Goal: Communication & Community: Answer question/provide support

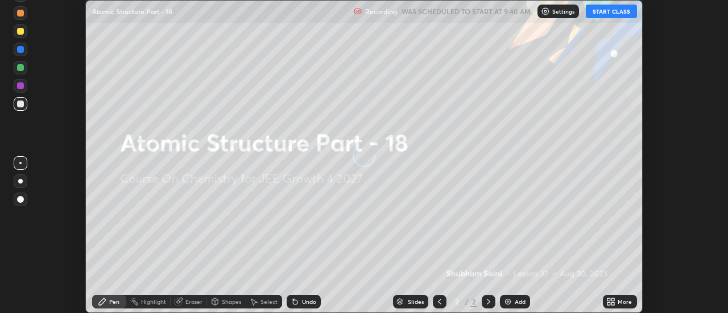
scroll to position [313, 728]
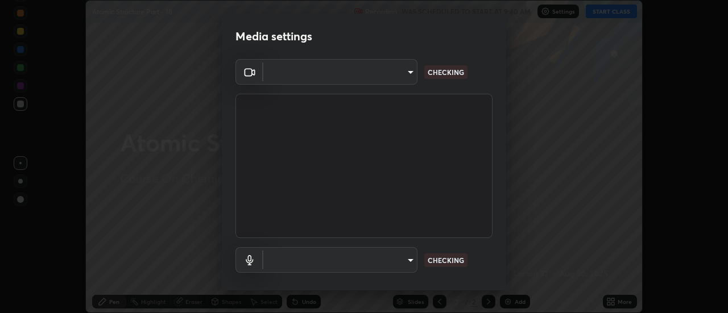
type input "de4d584312b4434b91bb48b0c0e382846541704910f56accdd629dbaa70238e6"
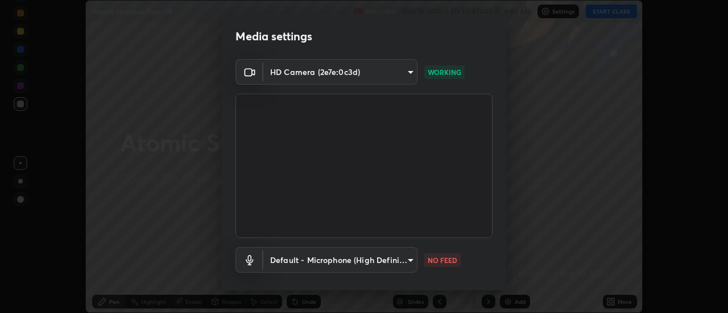
click at [346, 257] on body "Erase all Atomic Structure Part - 18 Recording WAS SCHEDULED TO START AT 9:40 A…" at bounding box center [364, 156] width 728 height 313
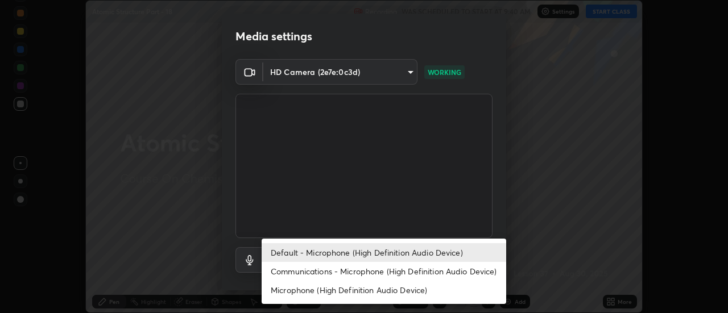
click at [329, 272] on li "Communications - Microphone (High Definition Audio Device)" at bounding box center [384, 271] width 245 height 19
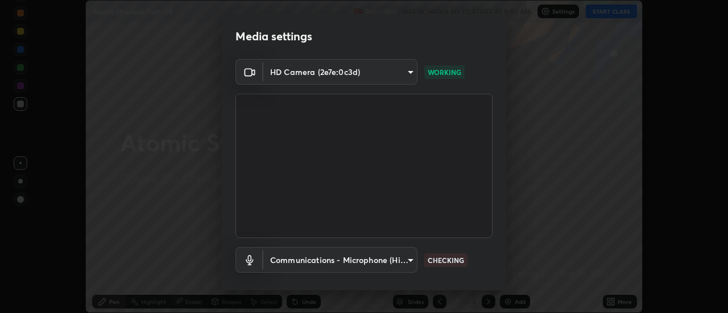
click at [330, 265] on body "Erase all Atomic Structure Part - 18 Recording WAS SCHEDULED TO START AT 9:40 A…" at bounding box center [364, 156] width 728 height 313
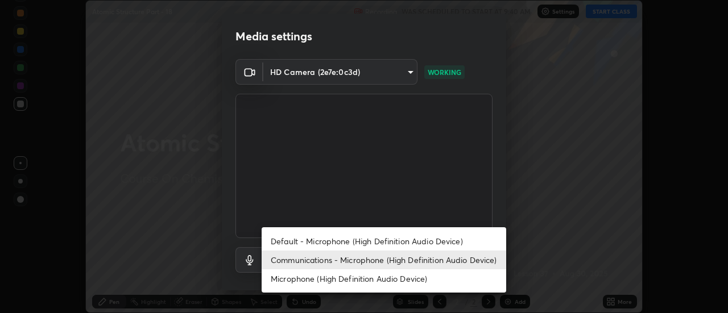
click at [328, 236] on li "Default - Microphone (High Definition Audio Device)" at bounding box center [384, 241] width 245 height 19
type input "default"
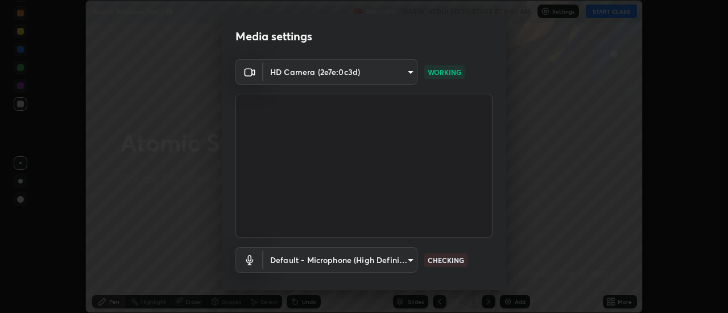
scroll to position [60, 0]
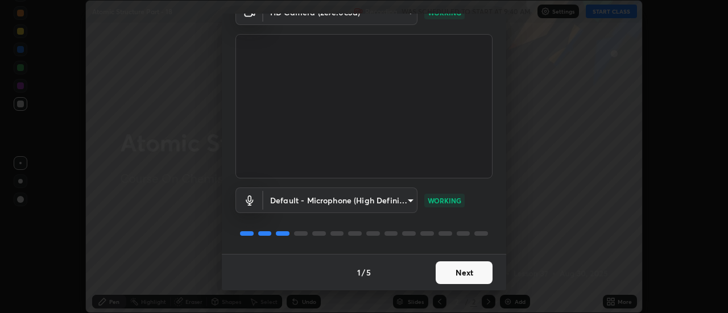
click at [469, 271] on button "Next" at bounding box center [464, 273] width 57 height 23
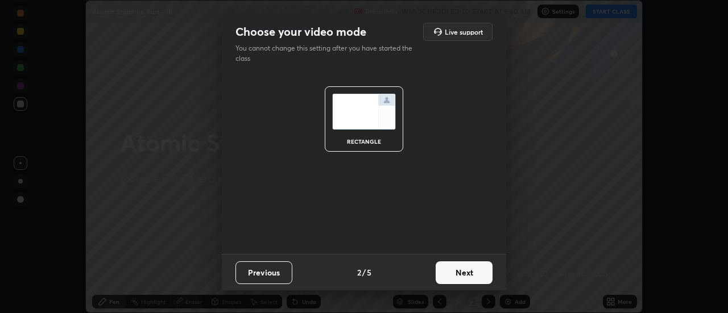
scroll to position [0, 0]
click at [474, 272] on button "Next" at bounding box center [464, 273] width 57 height 23
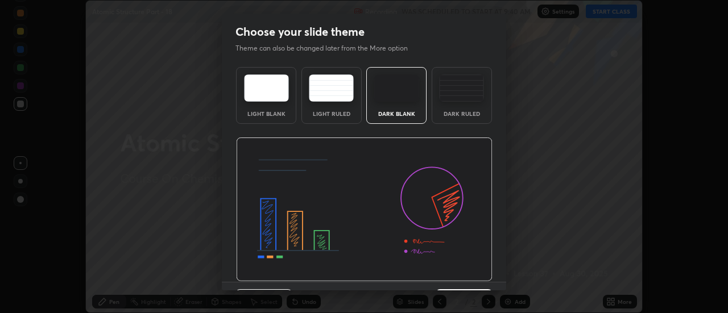
scroll to position [28, 0]
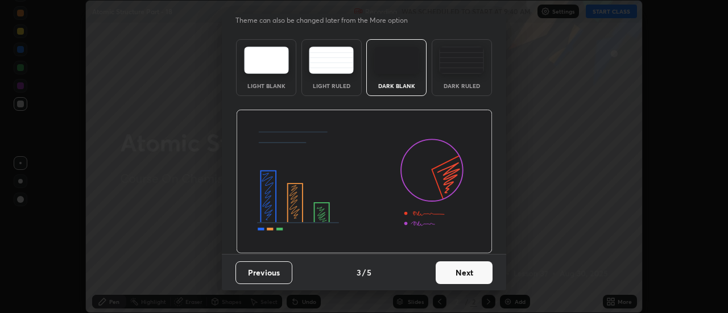
click at [482, 275] on button "Next" at bounding box center [464, 273] width 57 height 23
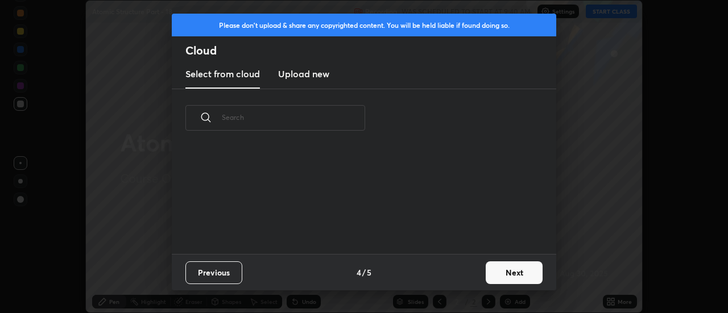
click at [488, 278] on button "Next" at bounding box center [514, 273] width 57 height 23
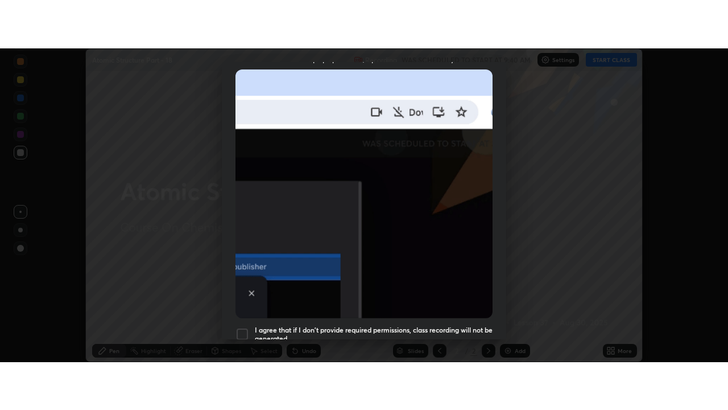
scroll to position [292, 0]
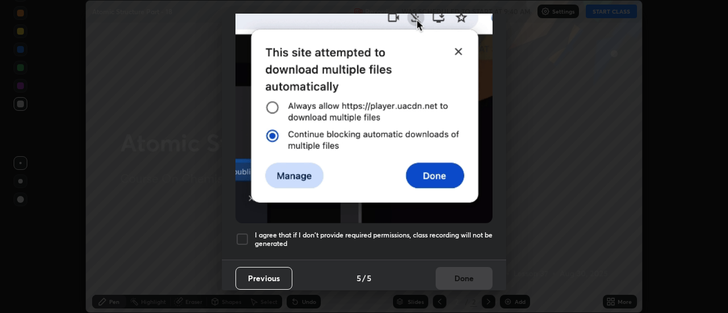
click at [247, 233] on div at bounding box center [243, 240] width 14 height 14
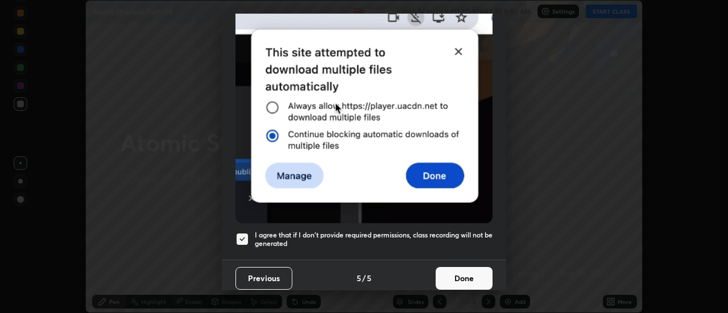
click at [459, 290] on div "Previous 5 / 5 Done" at bounding box center [364, 278] width 284 height 36
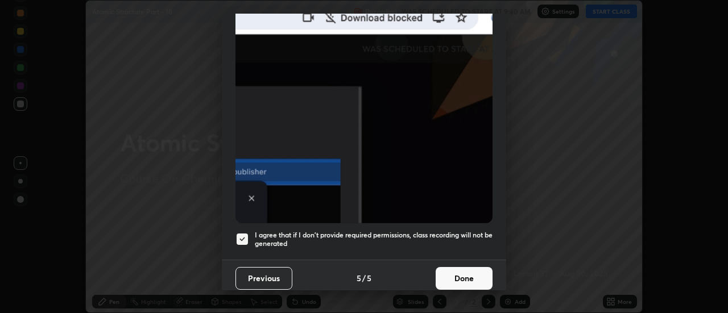
click at [477, 267] on button "Done" at bounding box center [464, 278] width 57 height 23
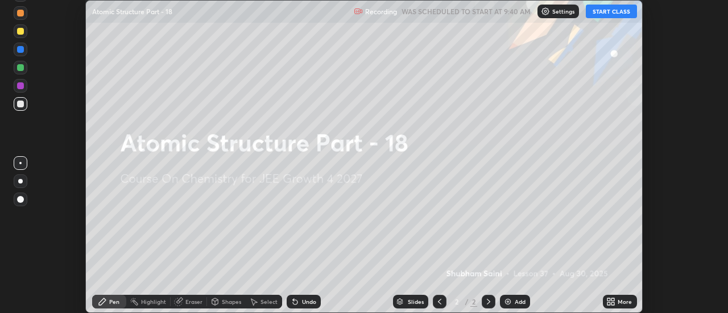
click at [615, 296] on div "More" at bounding box center [620, 302] width 34 height 14
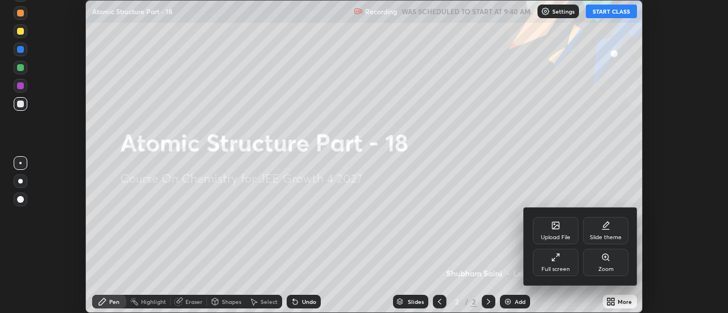
click at [556, 262] on div "Full screen" at bounding box center [556, 262] width 46 height 27
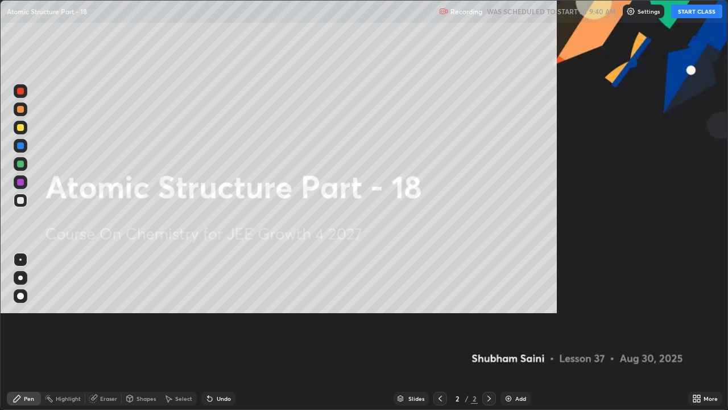
scroll to position [410, 728]
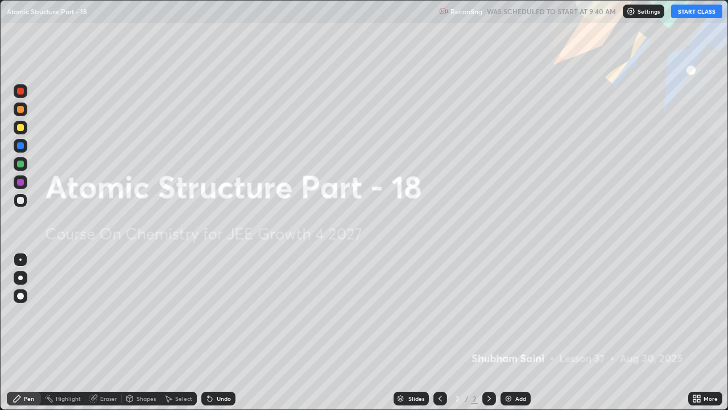
click at [691, 10] on button "START CLASS" at bounding box center [696, 12] width 51 height 14
click at [511, 313] on img at bounding box center [508, 398] width 9 height 9
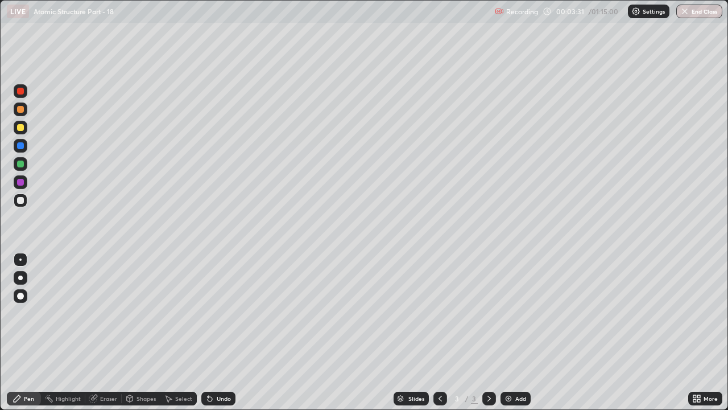
click at [27, 275] on div at bounding box center [21, 278] width 14 height 14
click at [26, 131] on div at bounding box center [21, 128] width 14 height 14
click at [24, 114] on div at bounding box center [21, 109] width 14 height 14
click at [222, 313] on div "Undo" at bounding box center [224, 398] width 14 height 6
click at [227, 313] on div "Undo" at bounding box center [224, 398] width 14 height 6
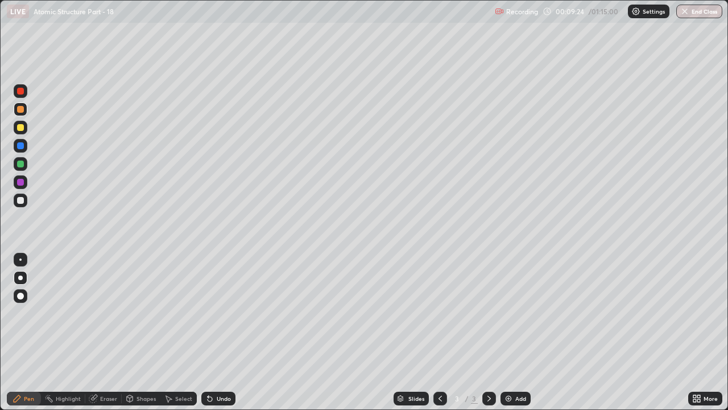
click at [216, 313] on div "Undo" at bounding box center [218, 398] width 34 height 14
click at [513, 313] on div "Add" at bounding box center [516, 398] width 30 height 14
click at [20, 126] on div at bounding box center [20, 127] width 7 height 7
click at [225, 313] on div "Undo" at bounding box center [224, 398] width 14 height 6
click at [227, 313] on div "Undo" at bounding box center [218, 398] width 34 height 14
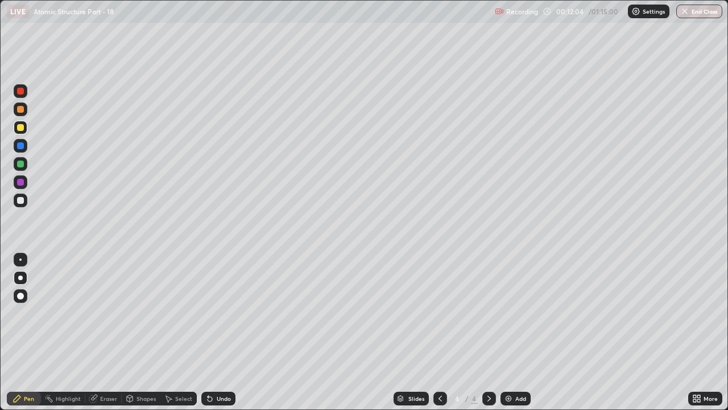
click at [217, 313] on div "Undo" at bounding box center [224, 398] width 14 height 6
click at [26, 146] on div at bounding box center [21, 146] width 14 height 14
click at [106, 313] on div "Eraser" at bounding box center [108, 398] width 17 height 6
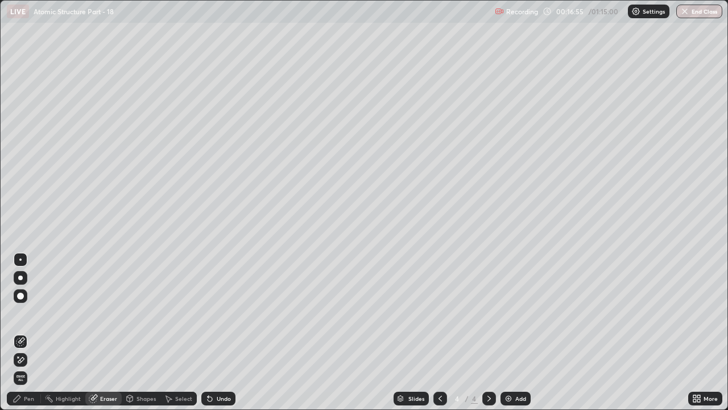
click at [28, 313] on div "Pen" at bounding box center [29, 398] width 10 height 6
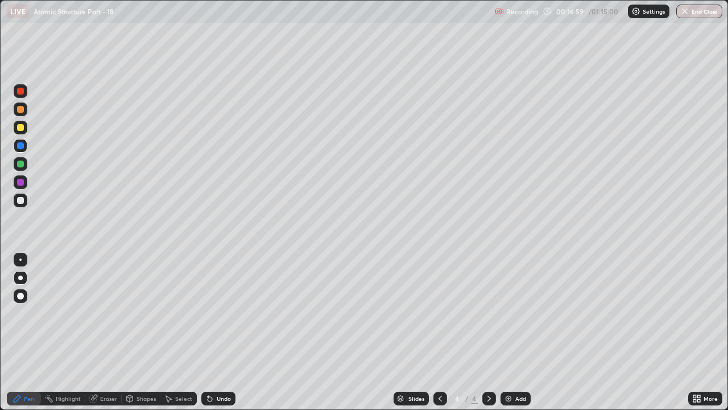
click at [100, 313] on div "Eraser" at bounding box center [108, 398] width 17 height 6
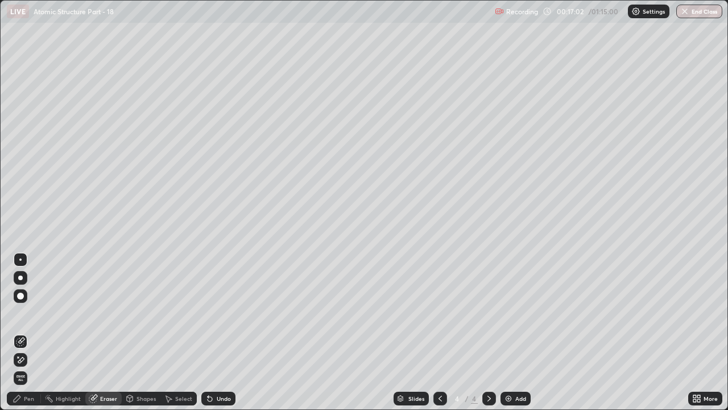
click at [24, 313] on div "Pen" at bounding box center [29, 398] width 10 height 6
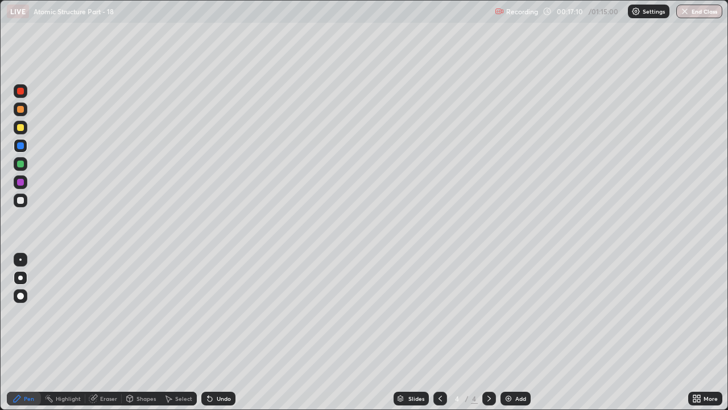
click at [110, 313] on div "Eraser" at bounding box center [108, 398] width 17 height 6
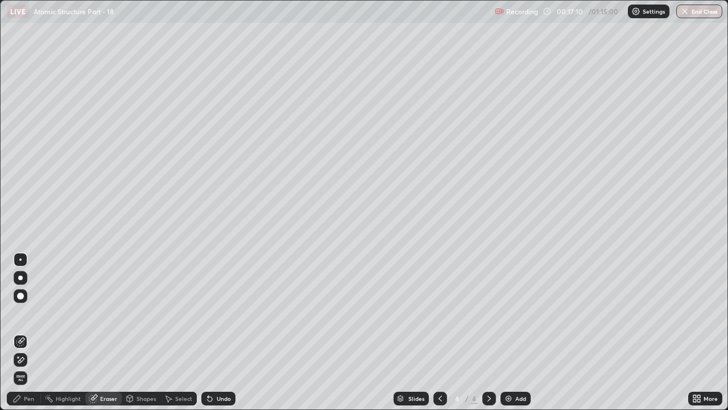
click at [18, 313] on icon at bounding box center [18, 356] width 1 height 1
click at [33, 313] on div "Pen" at bounding box center [29, 398] width 10 height 6
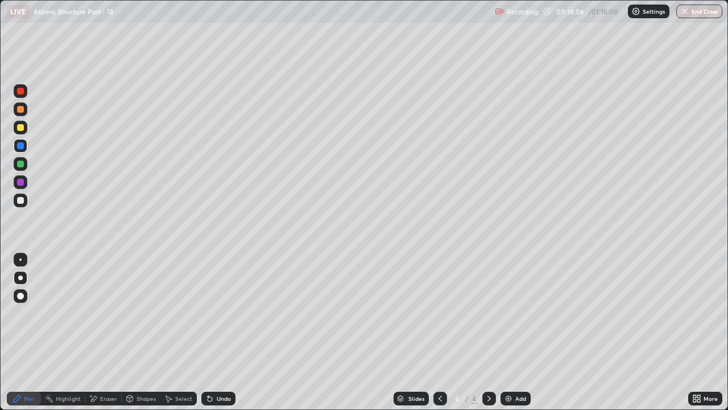
click at [97, 313] on icon at bounding box center [93, 399] width 9 height 10
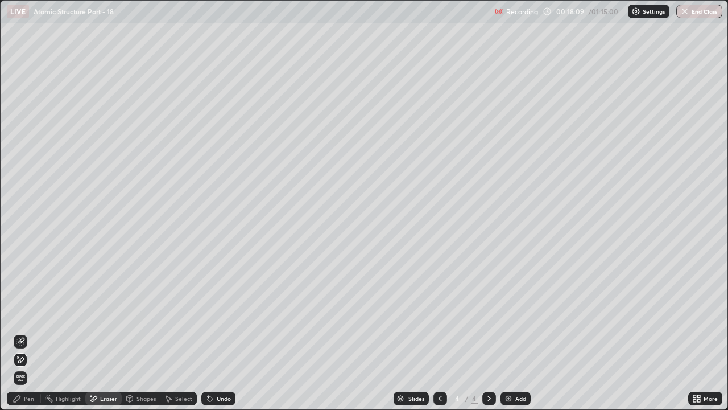
click at [32, 313] on div "Pen" at bounding box center [29, 398] width 10 height 6
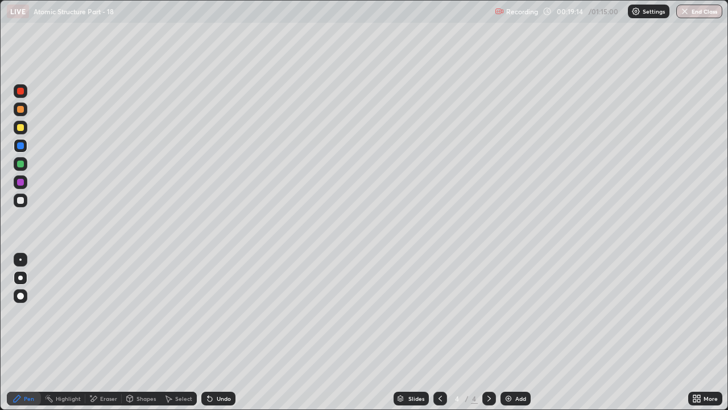
click at [511, 313] on img at bounding box center [508, 398] width 9 height 9
click at [26, 129] on div at bounding box center [21, 128] width 14 height 14
click at [224, 313] on div "Undo" at bounding box center [224, 398] width 14 height 6
click at [220, 313] on div "Undo" at bounding box center [218, 398] width 34 height 14
click at [226, 313] on div "Undo" at bounding box center [224, 398] width 14 height 6
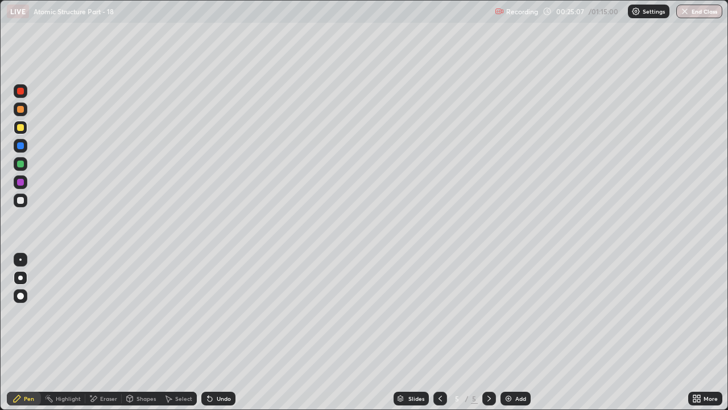
click at [21, 164] on div at bounding box center [20, 163] width 7 height 7
click at [19, 201] on div at bounding box center [20, 200] width 7 height 7
click at [231, 313] on div "Undo" at bounding box center [218, 398] width 34 height 14
click at [105, 313] on div "Eraser" at bounding box center [108, 398] width 17 height 6
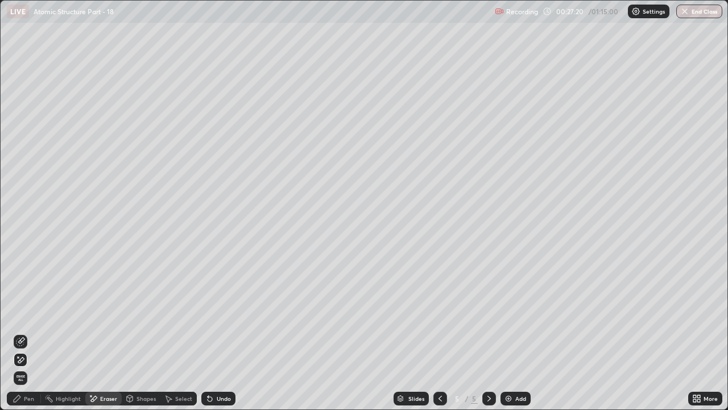
click at [23, 313] on div "Pen" at bounding box center [24, 398] width 34 height 14
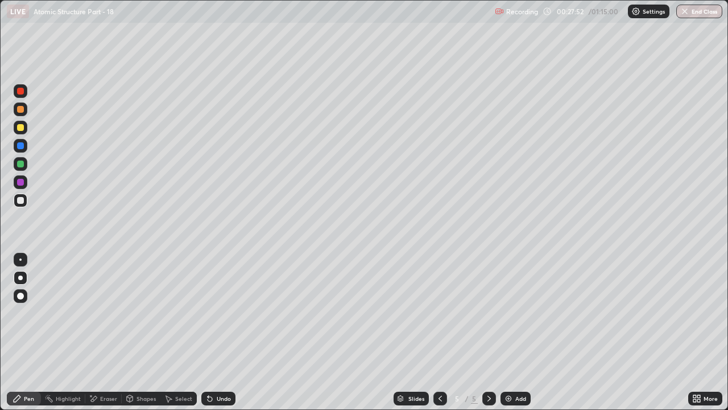
click at [110, 313] on div "Eraser" at bounding box center [108, 398] width 17 height 6
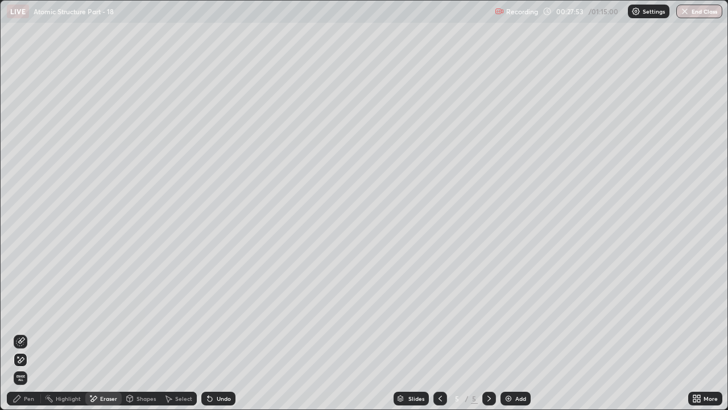
click at [22, 313] on div "Pen" at bounding box center [24, 398] width 34 height 14
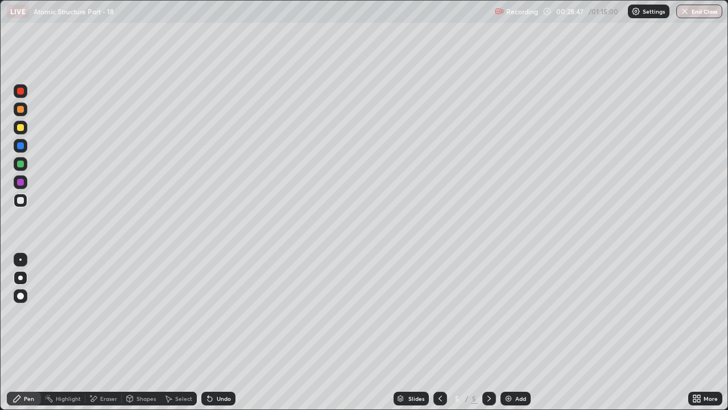
click at [515, 313] on div "Add" at bounding box center [520, 398] width 11 height 6
click at [104, 313] on div "Eraser" at bounding box center [108, 398] width 17 height 6
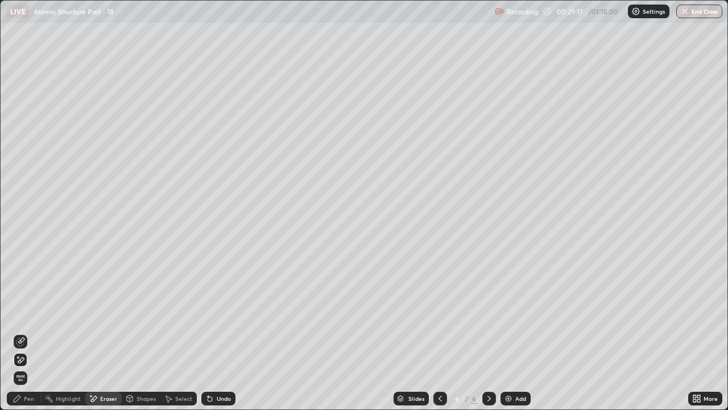
click at [31, 313] on div "Pen" at bounding box center [29, 398] width 10 height 6
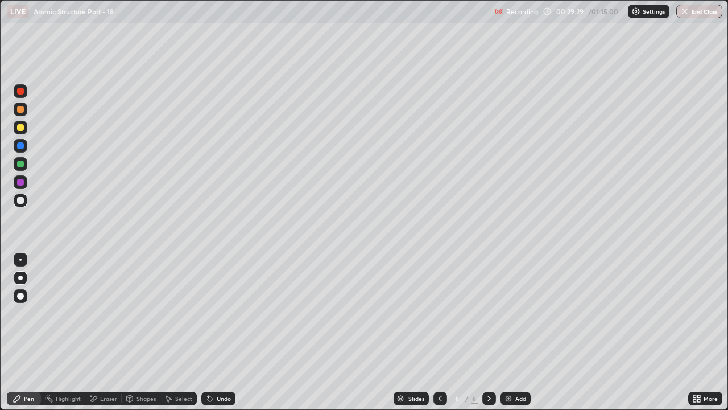
click at [441, 313] on icon at bounding box center [440, 398] width 9 height 9
click at [482, 313] on div at bounding box center [489, 398] width 14 height 14
click at [515, 313] on div "Add" at bounding box center [520, 398] width 11 height 6
click at [22, 126] on div at bounding box center [20, 127] width 7 height 7
click at [22, 203] on div at bounding box center [20, 200] width 7 height 7
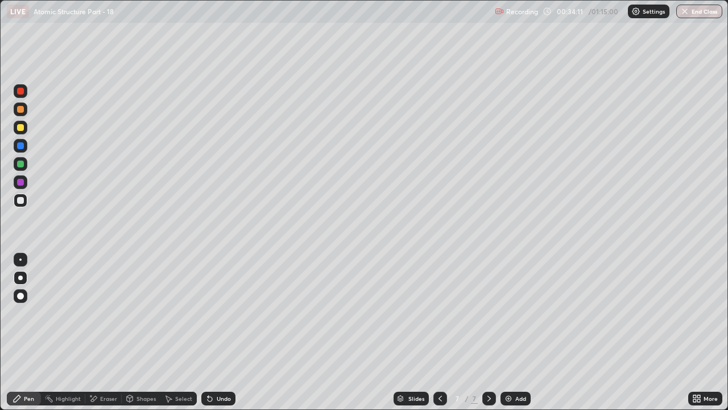
click at [221, 313] on div "Undo" at bounding box center [224, 398] width 14 height 6
click at [217, 313] on div "Undo" at bounding box center [224, 398] width 14 height 6
click at [232, 313] on div "Undo" at bounding box center [218, 398] width 34 height 14
click at [513, 313] on div "Add" at bounding box center [516, 398] width 30 height 14
click at [20, 130] on div at bounding box center [20, 127] width 7 height 7
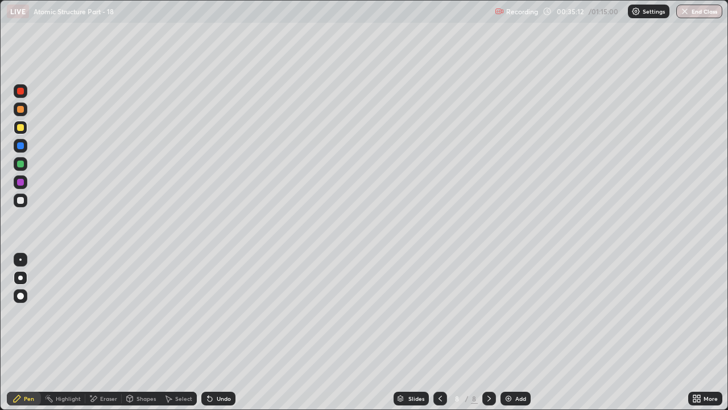
click at [222, 313] on div "Undo" at bounding box center [224, 398] width 14 height 6
click at [219, 313] on div "Undo" at bounding box center [224, 398] width 14 height 6
click at [25, 201] on div at bounding box center [21, 200] width 14 height 14
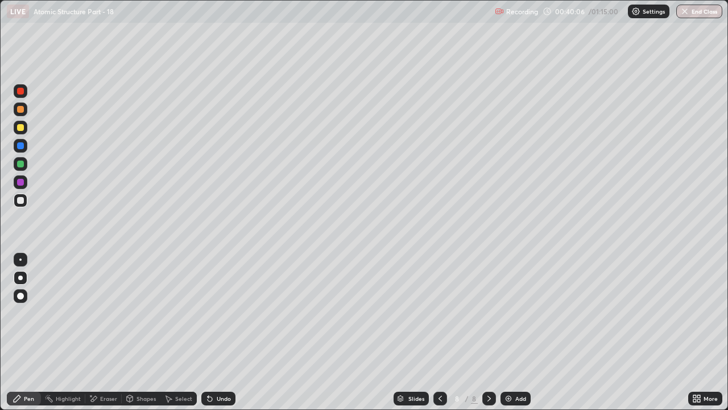
click at [230, 313] on div "Undo" at bounding box center [218, 398] width 34 height 14
click at [227, 313] on div "Undo" at bounding box center [224, 398] width 14 height 6
click at [228, 313] on div "Undo" at bounding box center [224, 398] width 14 height 6
click at [232, 313] on div "Undo" at bounding box center [218, 398] width 34 height 14
click at [227, 313] on div "Undo" at bounding box center [224, 398] width 14 height 6
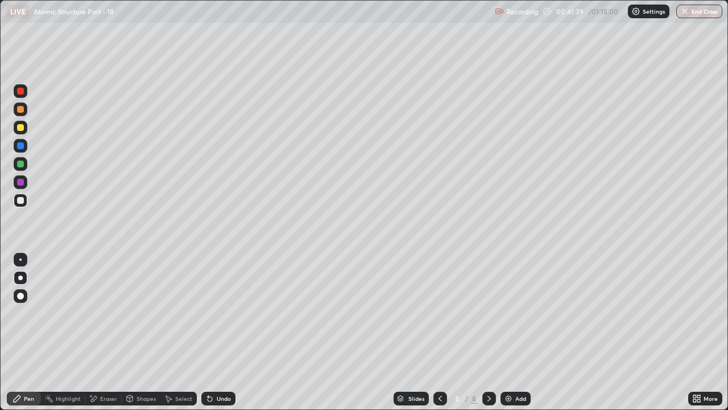
click at [510, 313] on img at bounding box center [508, 398] width 9 height 9
click at [22, 127] on div at bounding box center [20, 127] width 7 height 7
click at [20, 166] on div at bounding box center [20, 163] width 7 height 7
click at [144, 313] on div "Shapes" at bounding box center [146, 398] width 19 height 6
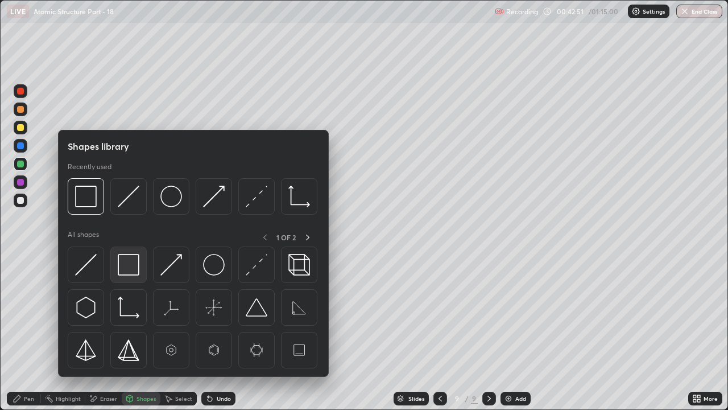
click at [136, 276] on div at bounding box center [128, 264] width 36 height 36
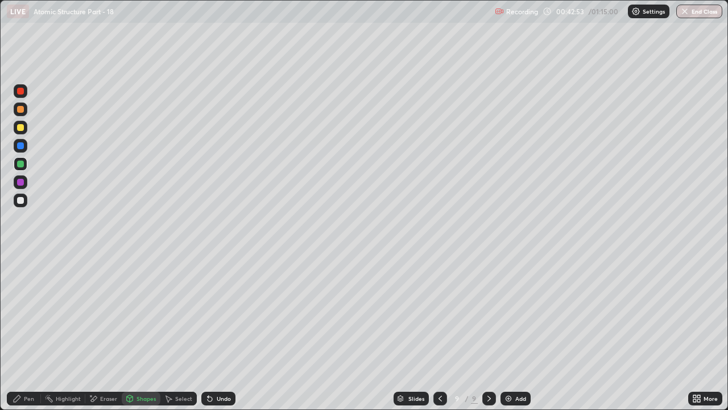
click at [14, 201] on div at bounding box center [21, 200] width 14 height 14
click at [217, 313] on div "Undo" at bounding box center [224, 398] width 14 height 6
click at [19, 313] on icon at bounding box center [17, 398] width 9 height 9
click at [106, 313] on div "Eraser" at bounding box center [108, 398] width 17 height 6
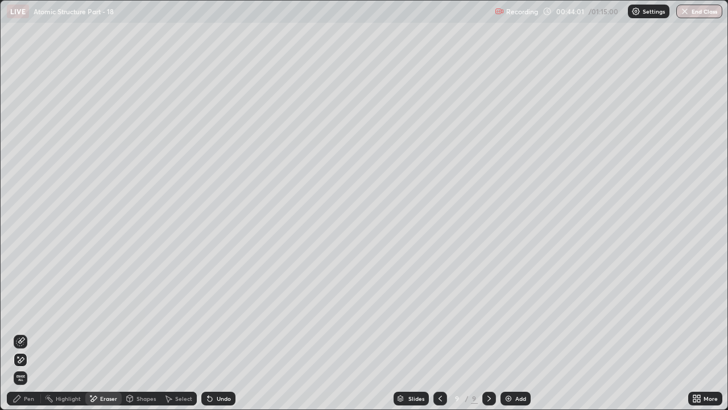
click at [23, 313] on div "Pen" at bounding box center [24, 398] width 34 height 14
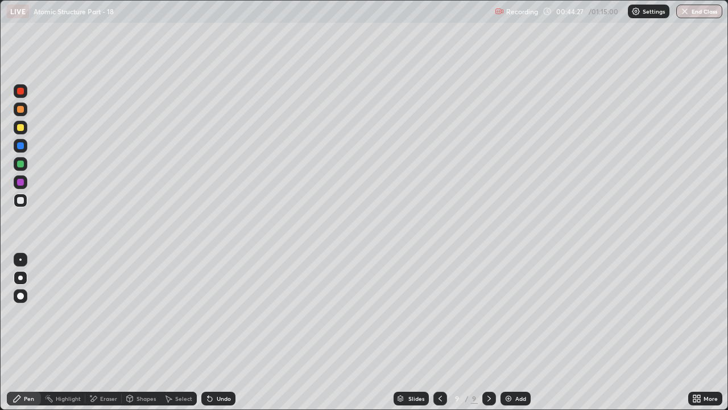
click at [222, 313] on div "Undo" at bounding box center [224, 398] width 14 height 6
click at [227, 313] on div "Undo" at bounding box center [218, 398] width 34 height 14
click at [103, 313] on div "Eraser" at bounding box center [108, 398] width 17 height 6
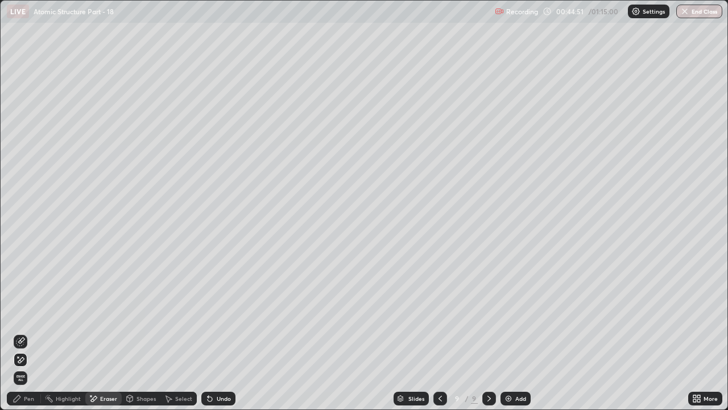
click at [31, 313] on div "Pen" at bounding box center [29, 398] width 10 height 6
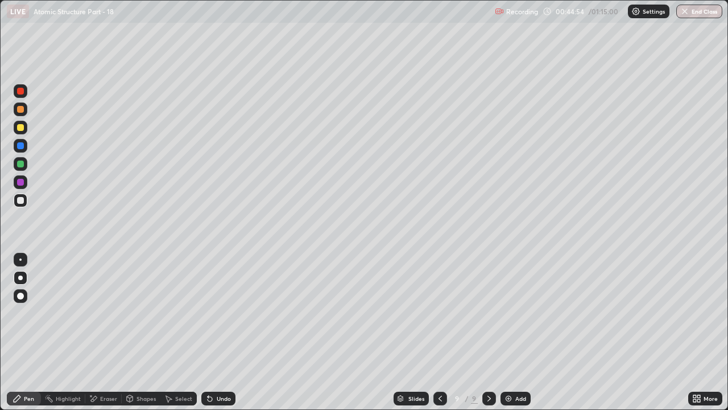
click at [111, 313] on div "Eraser" at bounding box center [108, 398] width 17 height 6
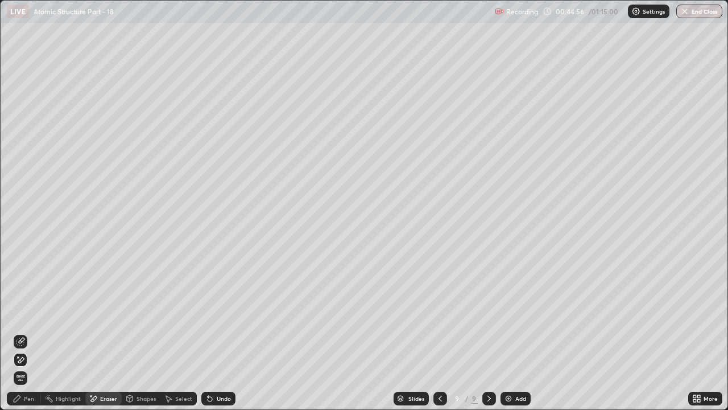
click at [31, 313] on div "Pen" at bounding box center [29, 398] width 10 height 6
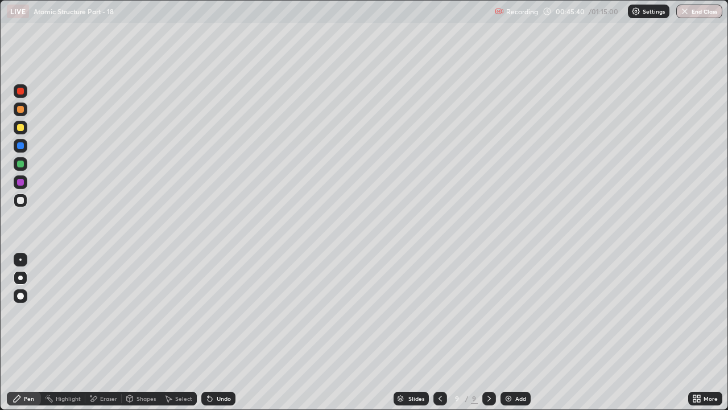
click at [509, 313] on img at bounding box center [508, 398] width 9 height 9
click at [19, 127] on div at bounding box center [20, 127] width 7 height 7
click at [228, 313] on div "Undo" at bounding box center [218, 398] width 34 height 14
click at [217, 313] on div "Undo" at bounding box center [224, 398] width 14 height 6
click at [19, 114] on div at bounding box center [21, 109] width 14 height 14
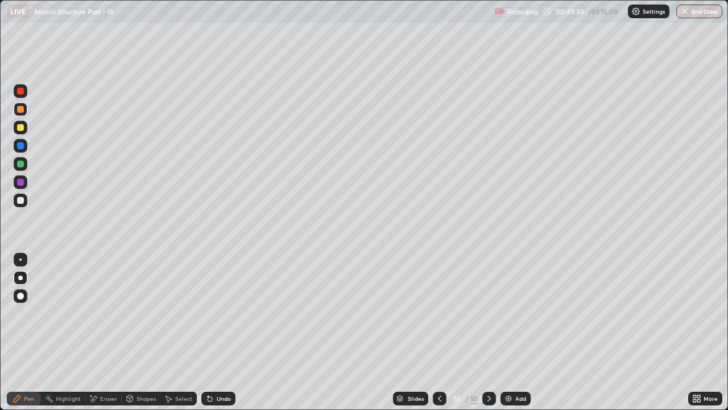
click at [229, 313] on div "Undo" at bounding box center [224, 398] width 14 height 6
click at [230, 313] on div "Undo" at bounding box center [218, 398] width 34 height 14
click at [222, 313] on div "Undo" at bounding box center [224, 398] width 14 height 6
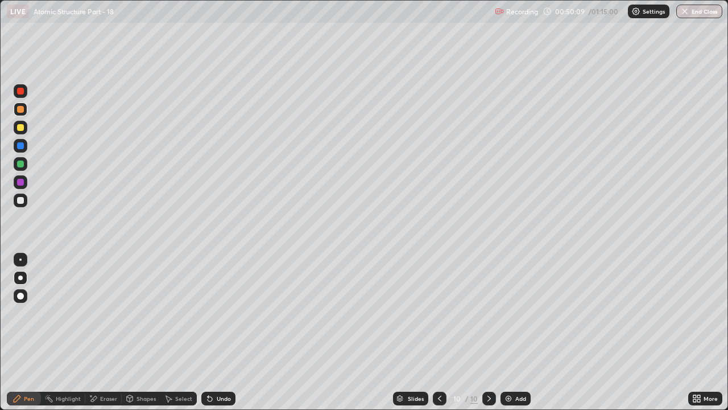
click at [225, 313] on div "Undo" at bounding box center [218, 398] width 34 height 14
click at [228, 313] on div "Undo" at bounding box center [218, 398] width 34 height 14
click at [220, 313] on div "Undo" at bounding box center [218, 398] width 34 height 14
click at [224, 313] on div "Undo" at bounding box center [224, 398] width 14 height 6
click at [100, 313] on div "Eraser" at bounding box center [108, 398] width 17 height 6
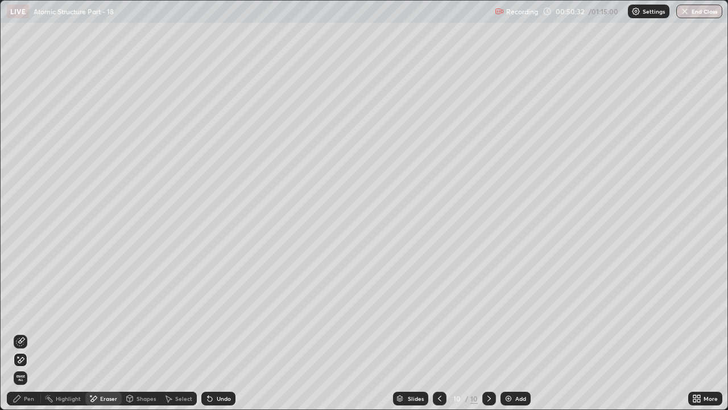
click at [25, 313] on div "Pen" at bounding box center [29, 398] width 10 height 6
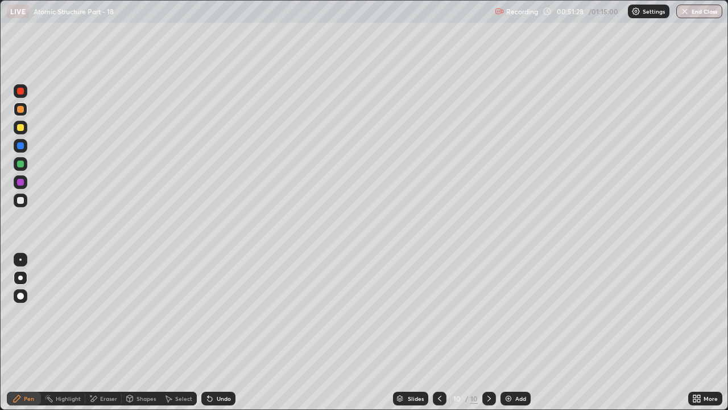
click at [102, 313] on div "Eraser" at bounding box center [108, 398] width 17 height 6
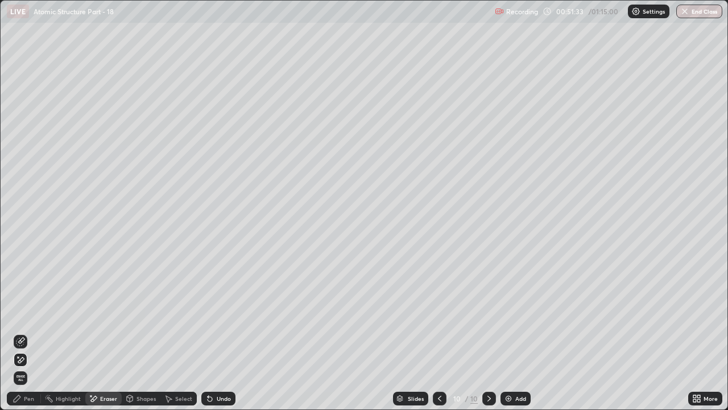
click at [30, 313] on div "Pen" at bounding box center [29, 398] width 10 height 6
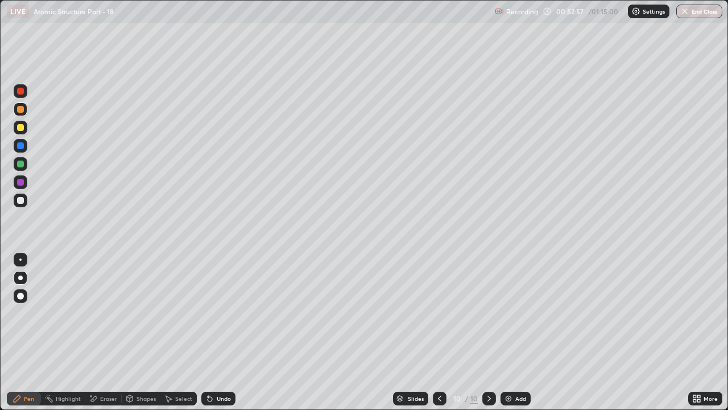
click at [515, 313] on div "Add" at bounding box center [520, 398] width 11 height 6
click at [227, 313] on div "Undo" at bounding box center [218, 398] width 34 height 14
click at [222, 313] on div "Undo" at bounding box center [224, 398] width 14 height 6
click at [222, 313] on div "Undo" at bounding box center [218, 398] width 34 height 14
click at [226, 313] on div "Undo" at bounding box center [224, 398] width 14 height 6
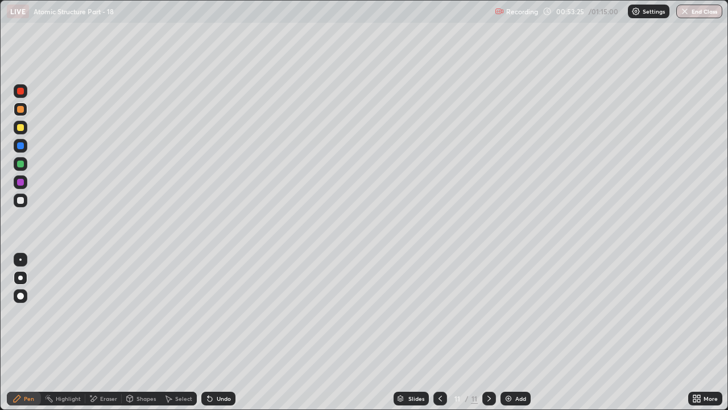
click at [231, 313] on div "Undo" at bounding box center [218, 398] width 34 height 14
click at [512, 313] on div "Add" at bounding box center [516, 398] width 30 height 14
click at [519, 313] on div "Add" at bounding box center [520, 398] width 11 height 6
click at [224, 313] on div "Undo" at bounding box center [224, 398] width 14 height 6
click at [222, 313] on div "Undo" at bounding box center [218, 398] width 34 height 14
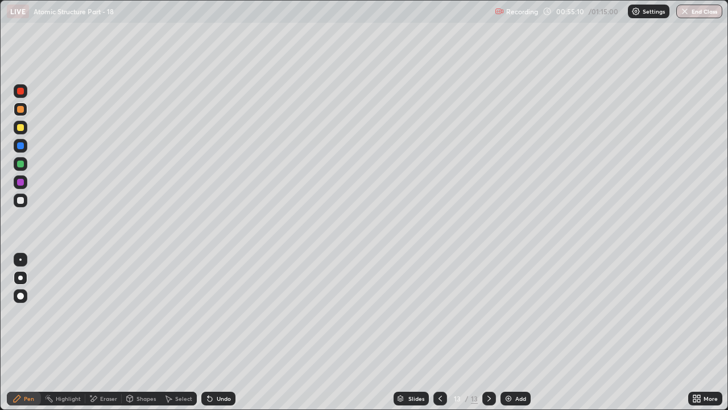
click at [22, 201] on div at bounding box center [20, 200] width 7 height 7
click at [227, 313] on div "Undo" at bounding box center [224, 398] width 14 height 6
click at [516, 313] on div "Add" at bounding box center [516, 398] width 30 height 14
click at [515, 313] on div "Add" at bounding box center [520, 398] width 11 height 6
click at [700, 12] on button "End Class" at bounding box center [699, 12] width 46 height 14
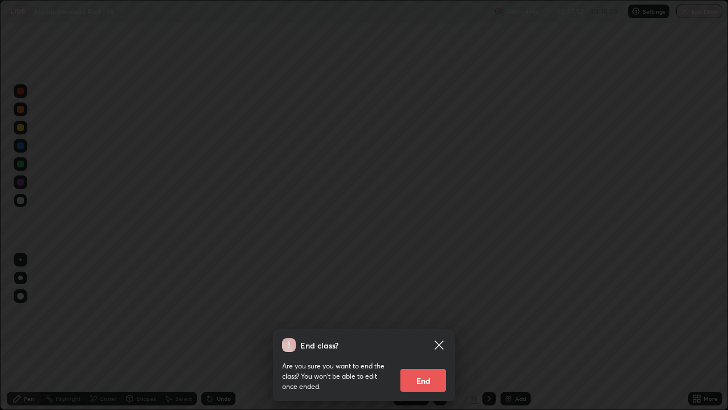
click at [415, 313] on button "End" at bounding box center [423, 380] width 46 height 23
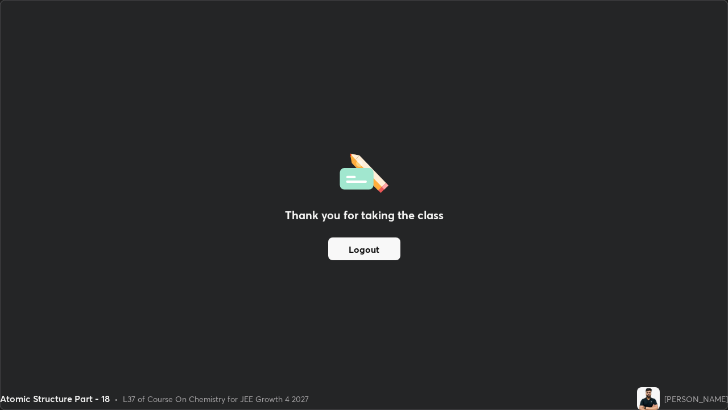
click at [358, 248] on button "Logout" at bounding box center [364, 248] width 72 height 23
click at [366, 242] on button "Logout" at bounding box center [364, 248] width 72 height 23
